Goal: Find specific page/section: Find specific page/section

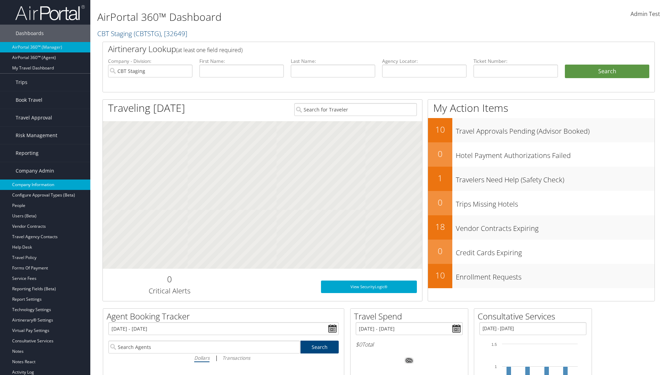
click at [45, 185] on link "Company Information" at bounding box center [45, 185] width 90 height 10
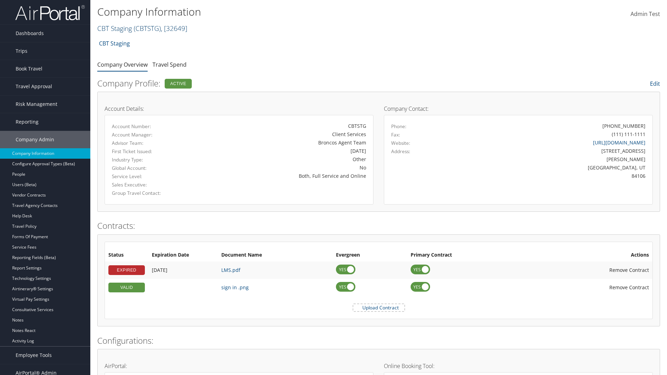
click at [115, 28] on link "CBT Staging ( CBTSTG ) , [ 32649 ]" at bounding box center [142, 28] width 90 height 9
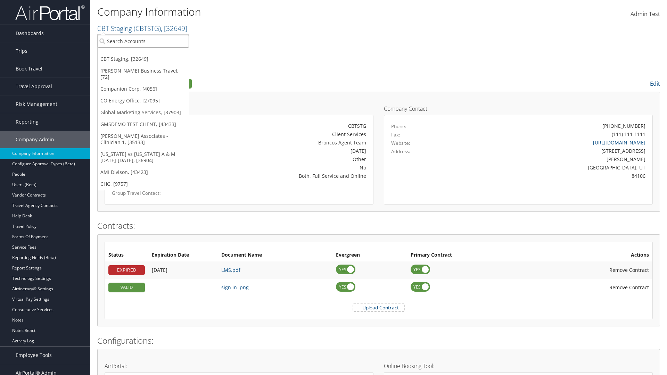
click at [143, 41] on input "search" at bounding box center [143, 41] width 91 height 13
type input "CBTSTG"
click at [143, 54] on div "CBT Staging (CBTSTG), [32649]" at bounding box center [143, 54] width 99 height 6
